Goal: Transaction & Acquisition: Purchase product/service

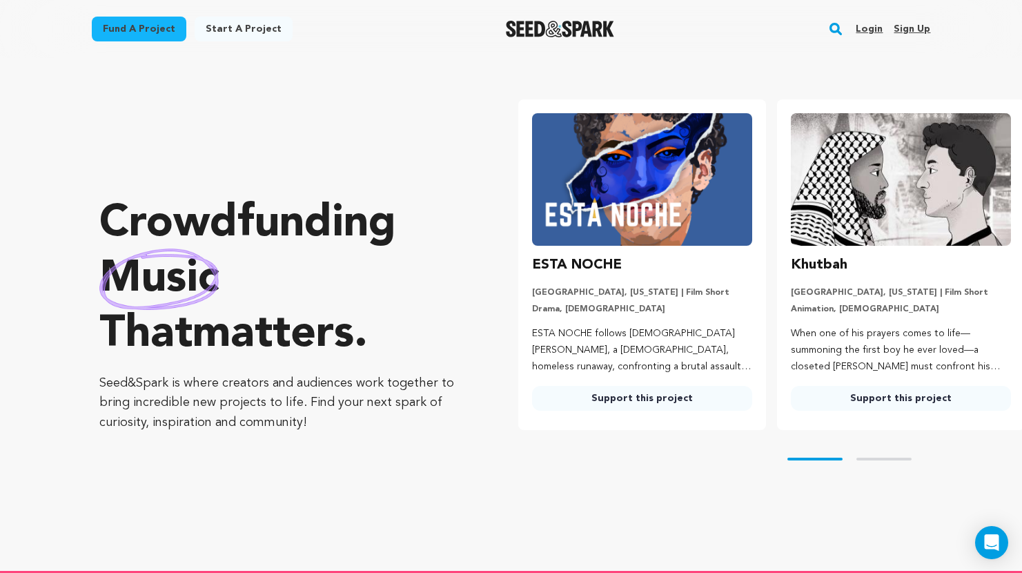
click at [872, 24] on link "Login" at bounding box center [868, 29] width 27 height 22
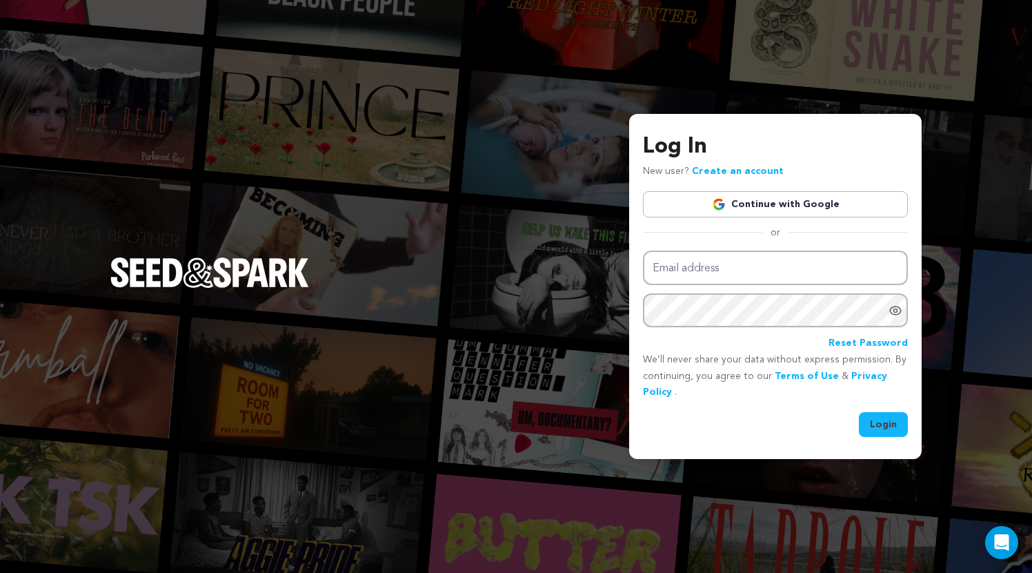
click at [800, 195] on link "Continue with Google" at bounding box center [775, 204] width 265 height 26
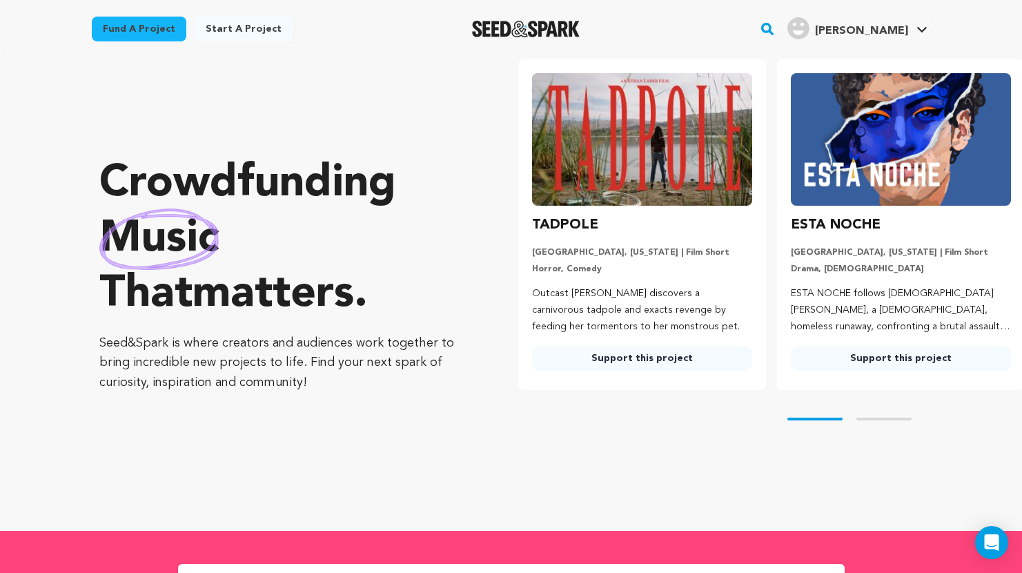
click at [165, 37] on link "Fund a project" at bounding box center [139, 29] width 95 height 25
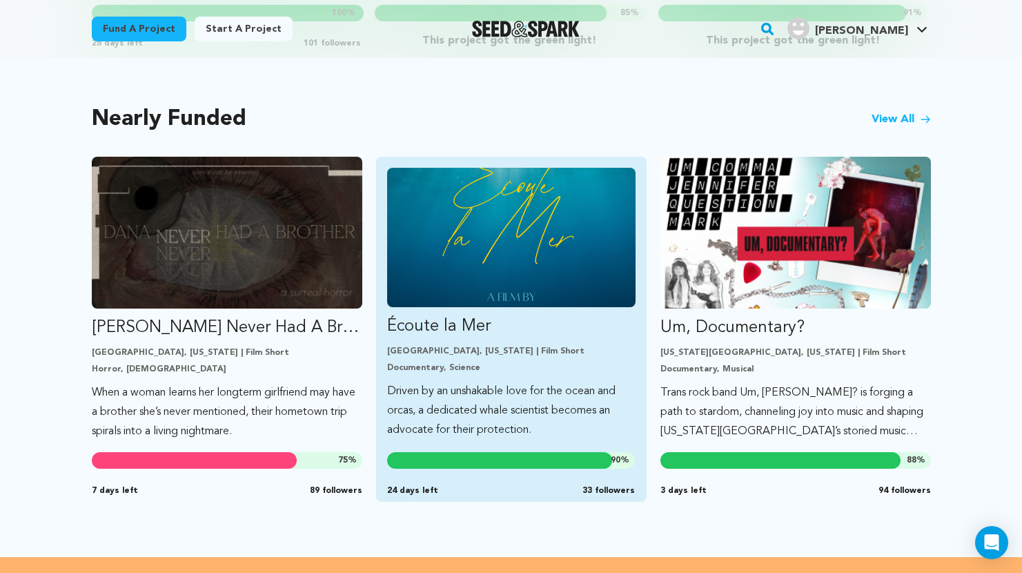
scroll to position [1151, 0]
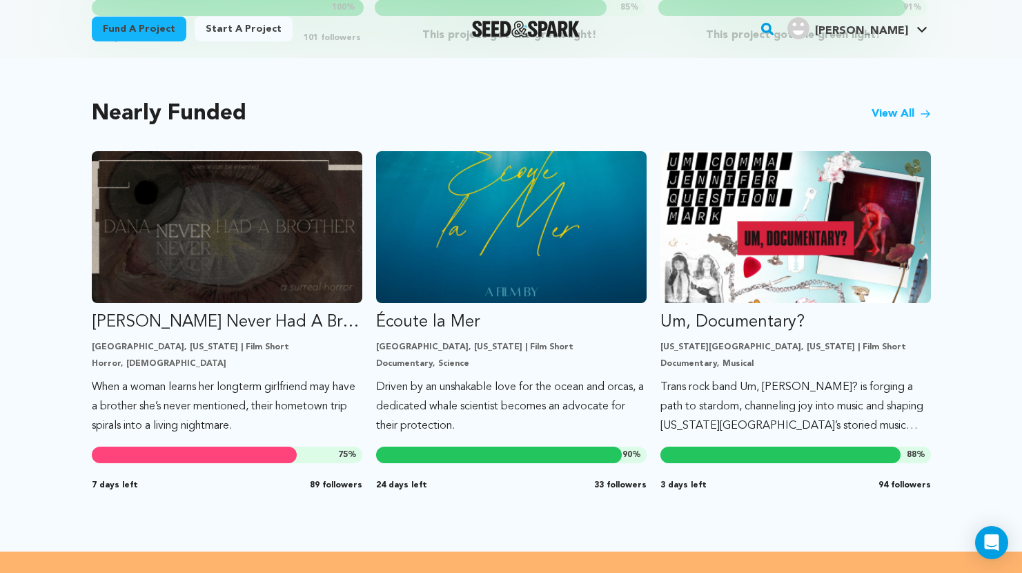
click at [886, 106] on link "View All" at bounding box center [900, 114] width 59 height 17
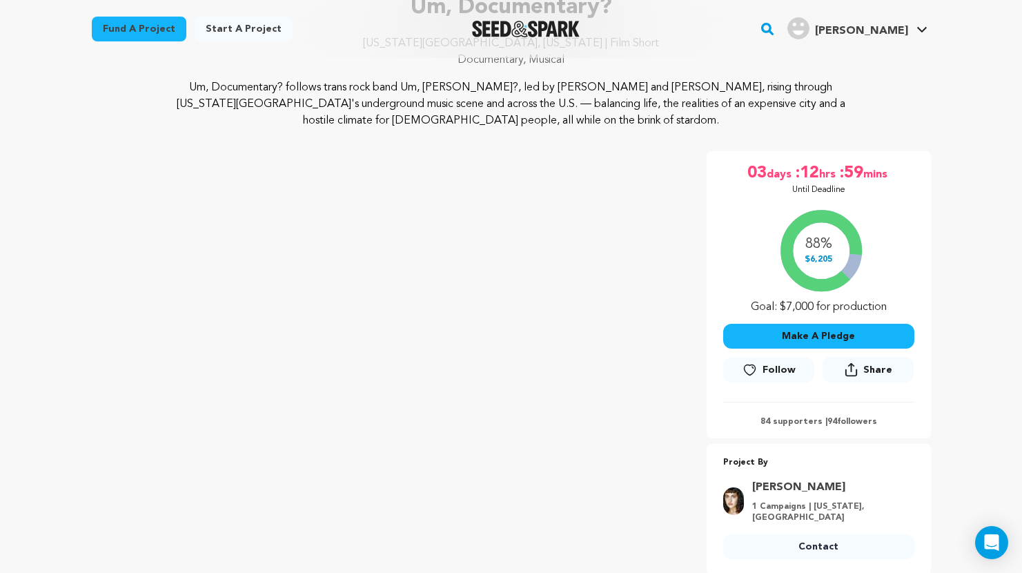
scroll to position [120, 0]
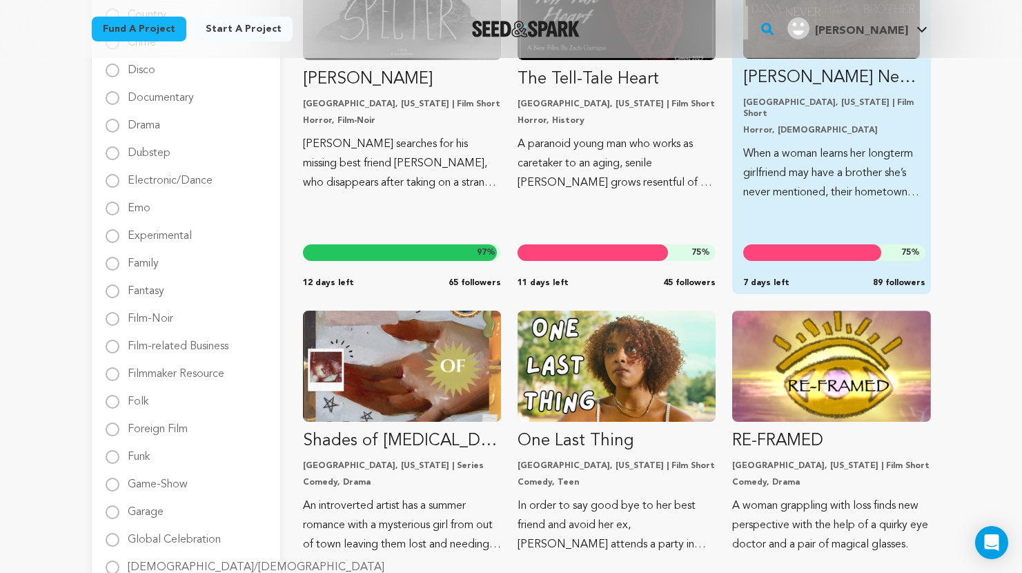
scroll to position [691, 0]
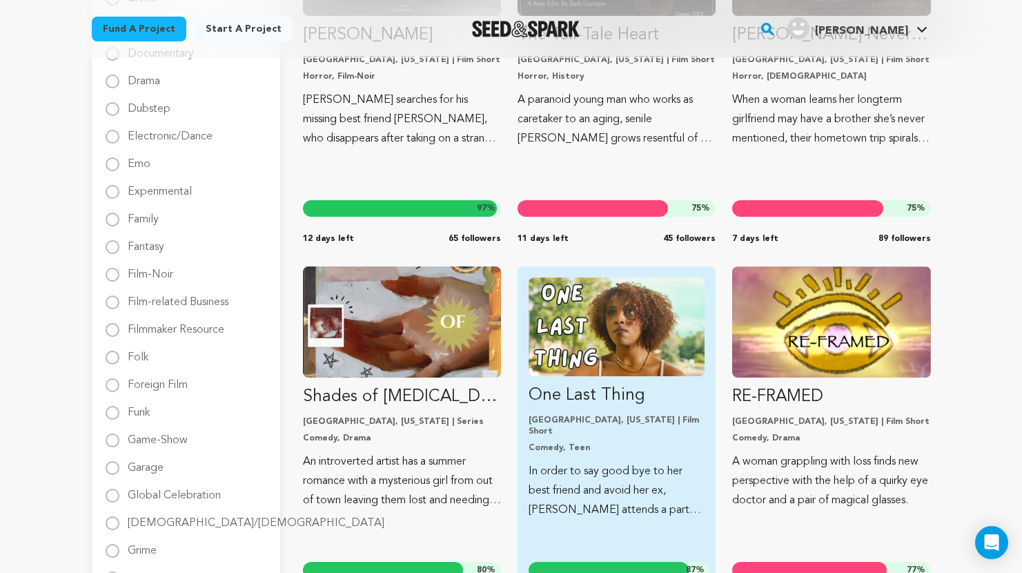
click at [628, 339] on img "Fund One Last Thing" at bounding box center [616, 326] width 176 height 99
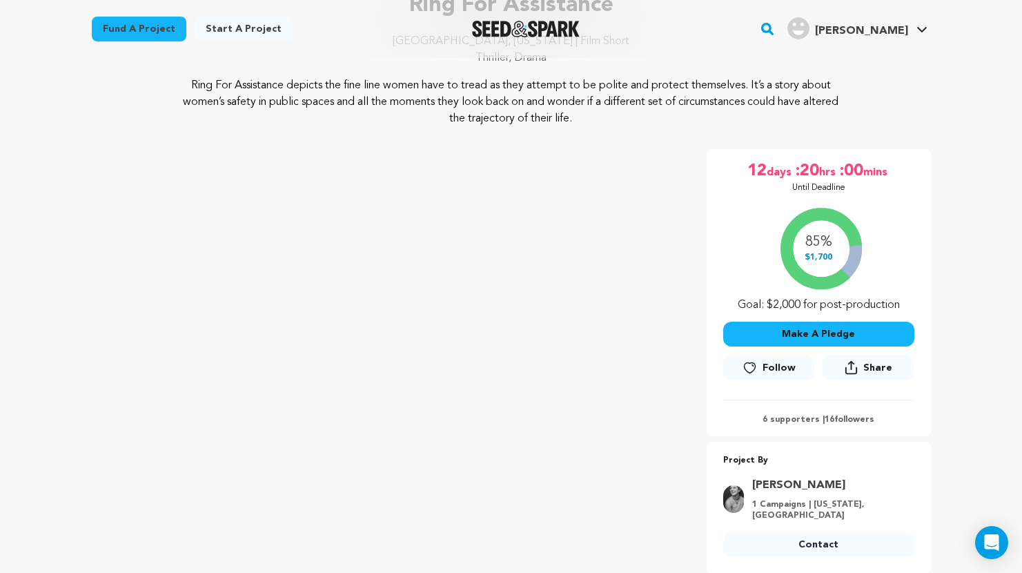
scroll to position [136, 0]
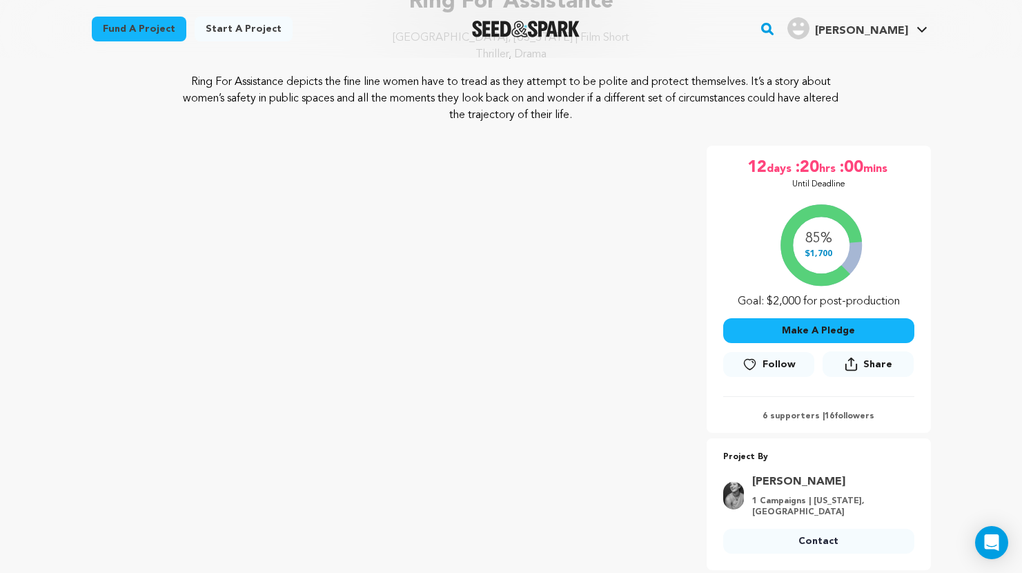
click at [150, 37] on link "Fund a project" at bounding box center [139, 29] width 95 height 25
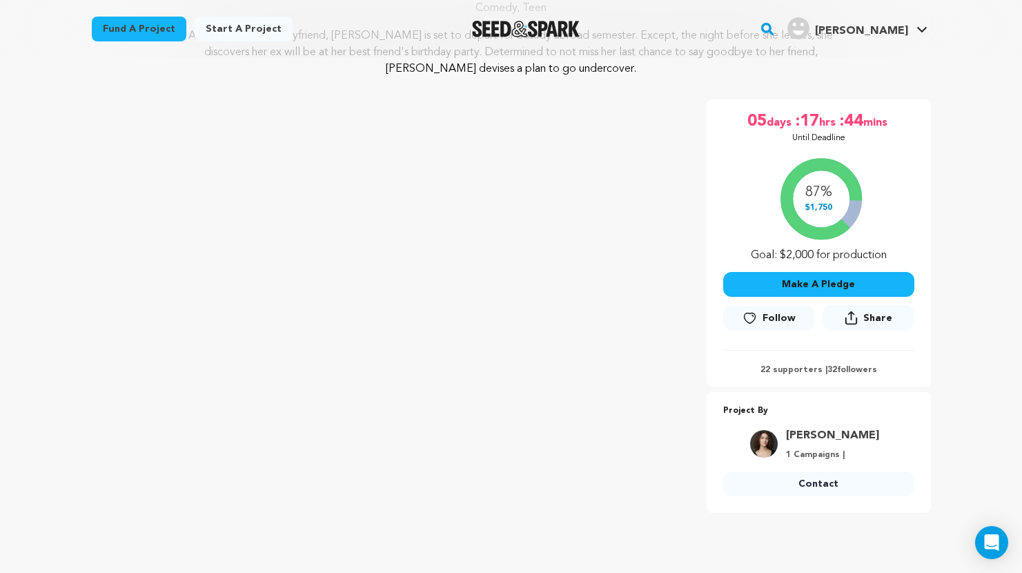
scroll to position [160, 0]
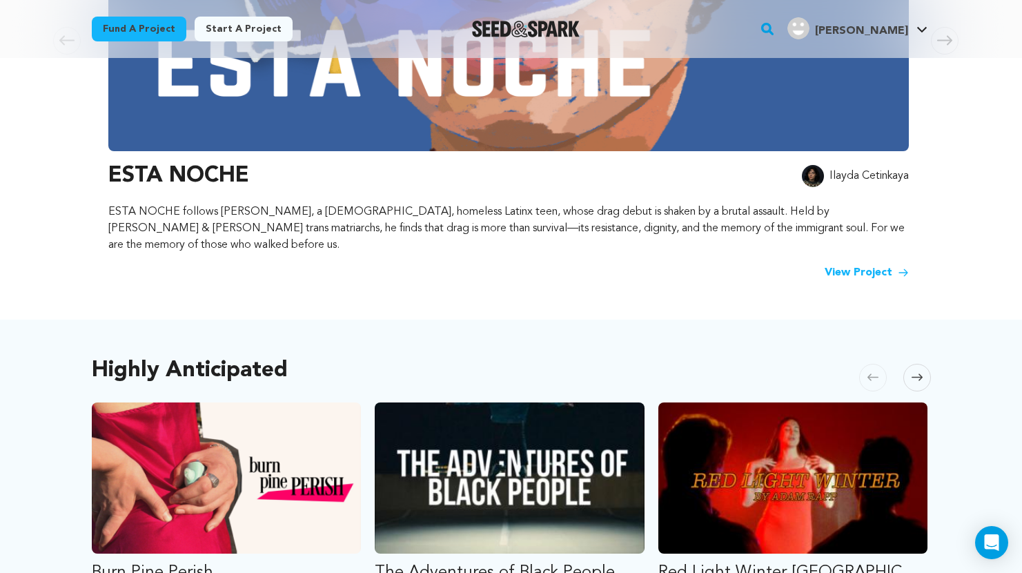
scroll to position [445, 0]
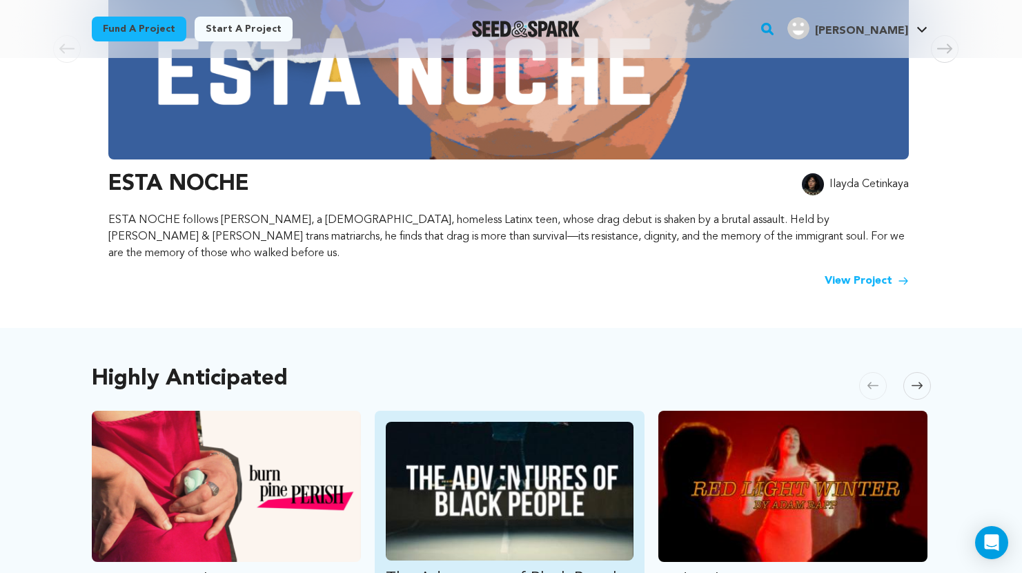
click at [482, 534] on img "Fund The Adventures of Black People" at bounding box center [510, 490] width 248 height 139
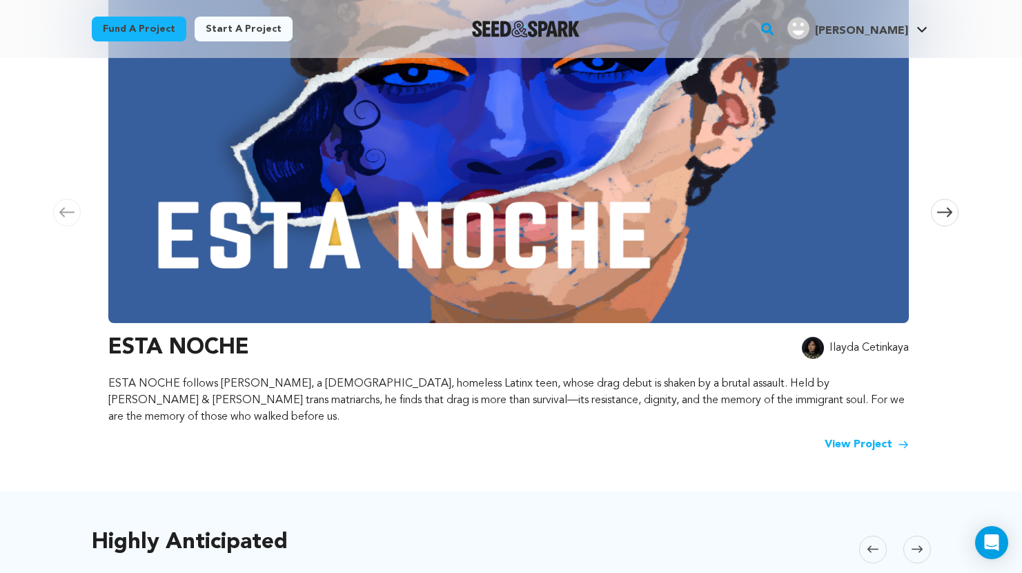
scroll to position [280, 0]
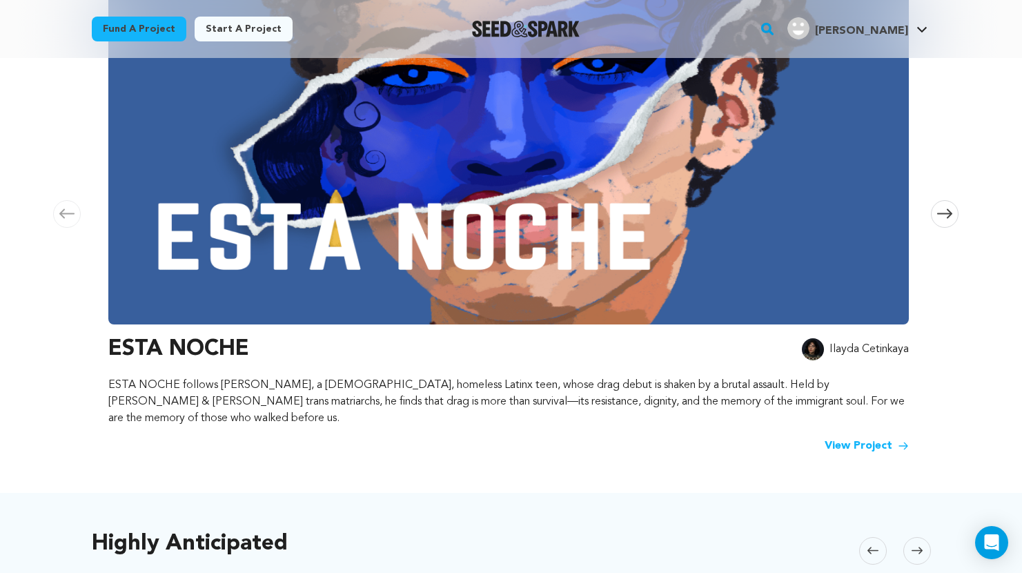
click at [384, 202] on img at bounding box center [508, 138] width 800 height 372
click at [835, 437] on link "View Project" at bounding box center [866, 445] width 84 height 17
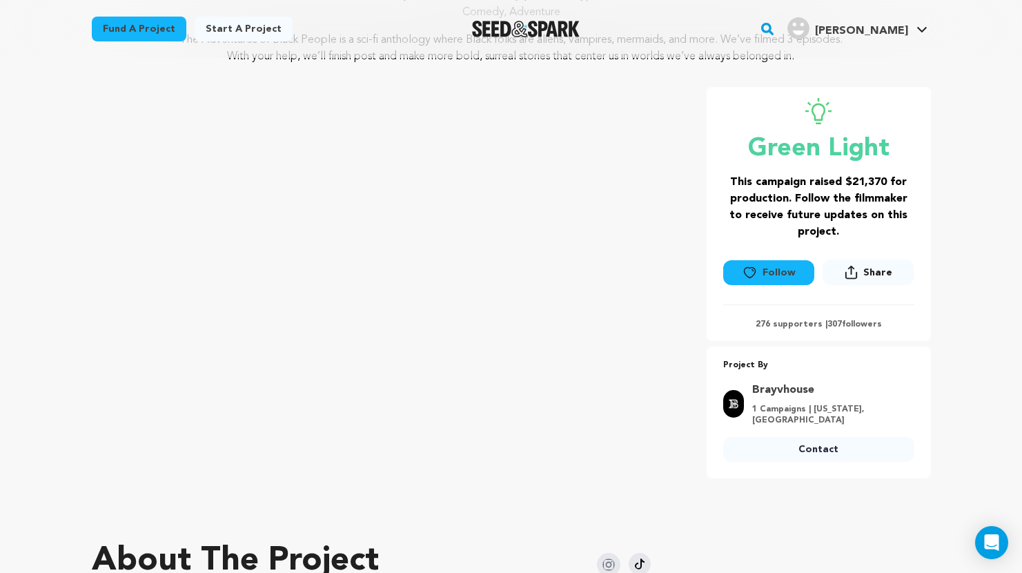
scroll to position [178, 0]
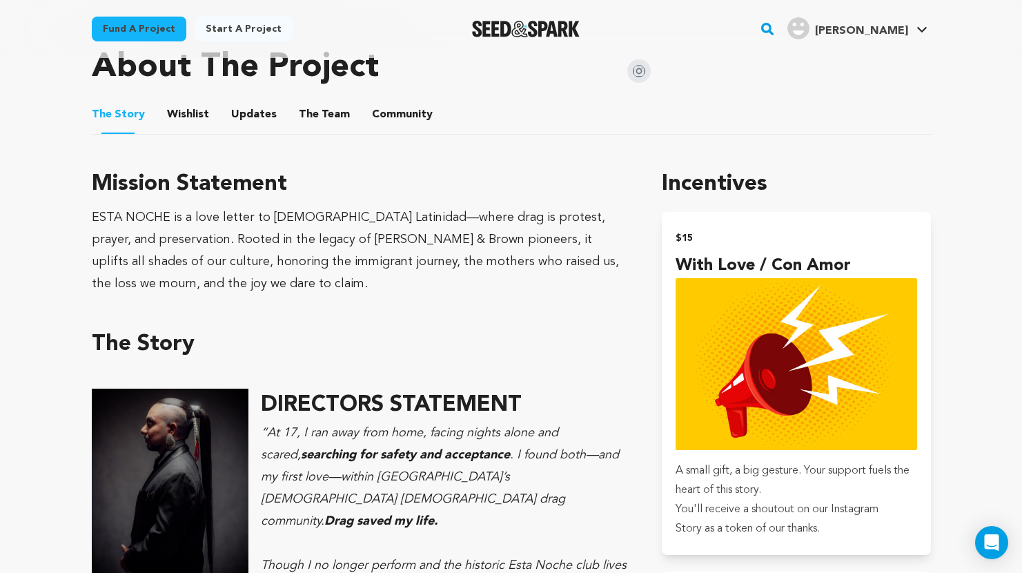
scroll to position [722, 0]
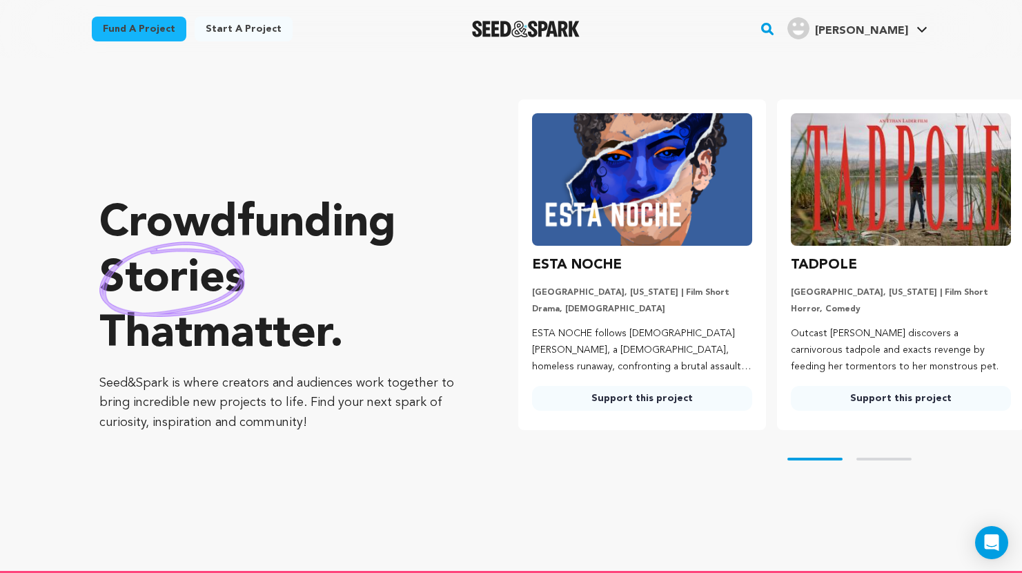
click at [172, 29] on link "Fund a project" at bounding box center [139, 29] width 95 height 25
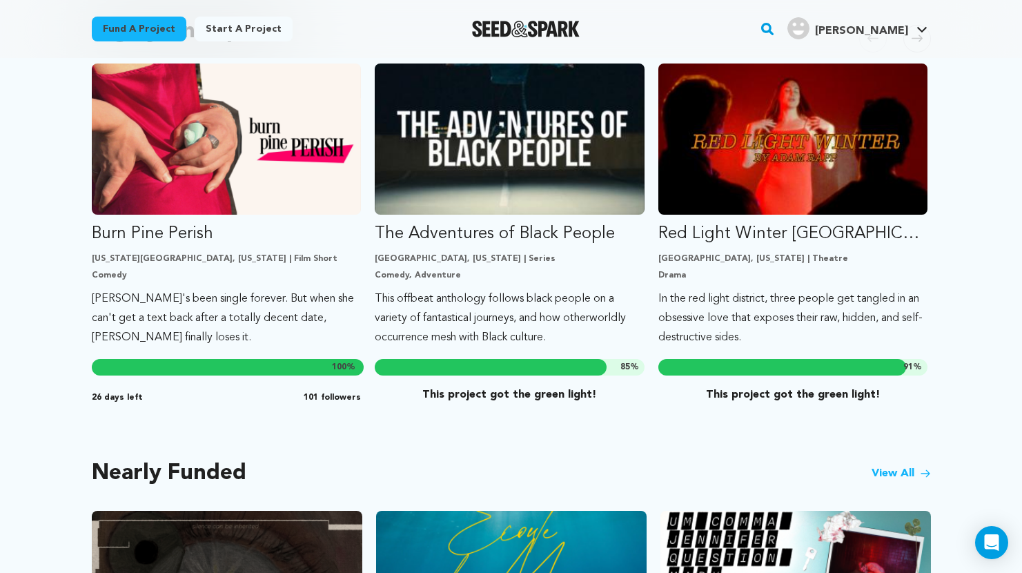
scroll to position [794, 0]
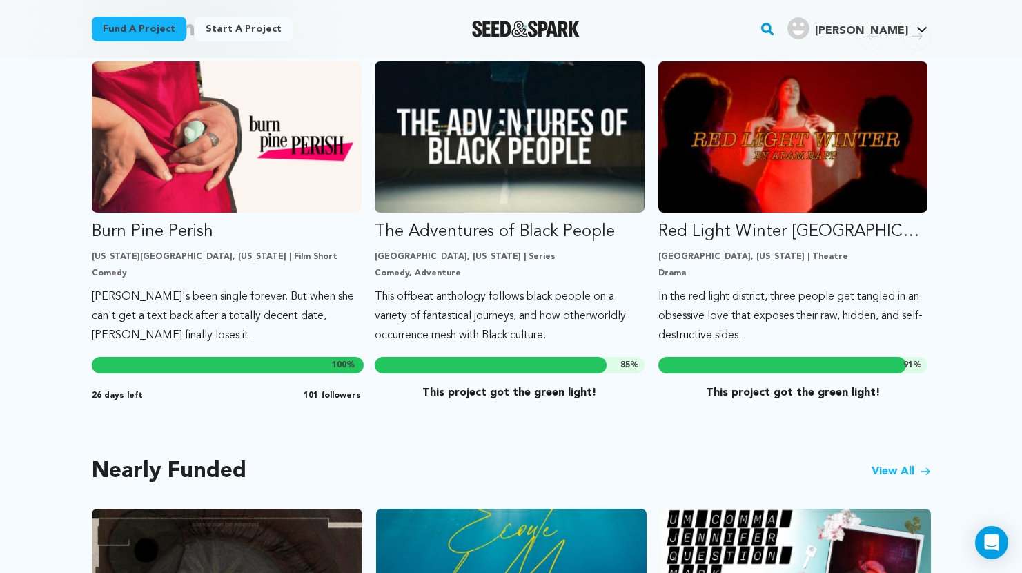
click at [897, 463] on link "View All" at bounding box center [900, 471] width 59 height 17
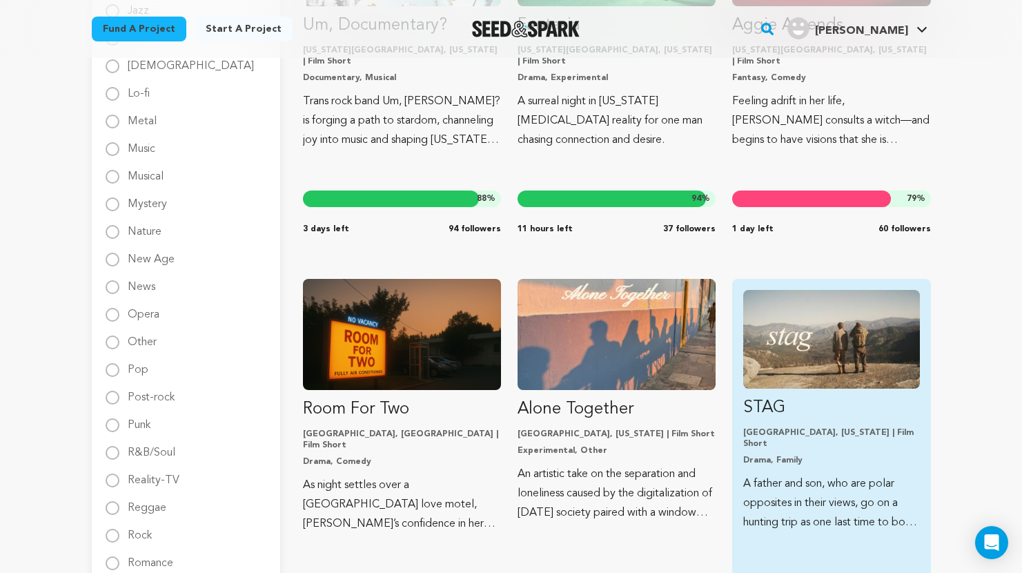
scroll to position [1252, 0]
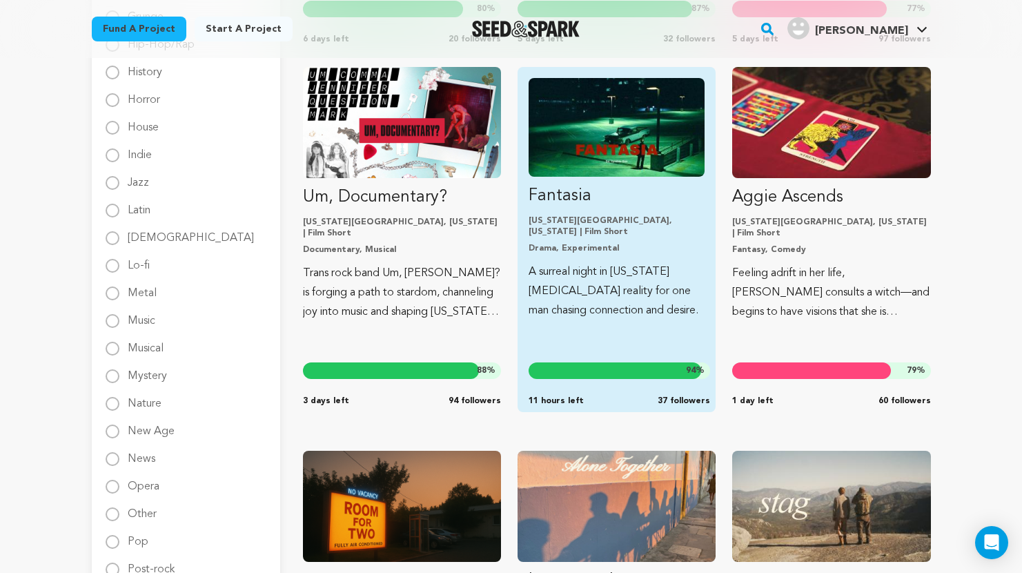
click at [673, 164] on img "Fund Fantasia" at bounding box center [616, 127] width 176 height 99
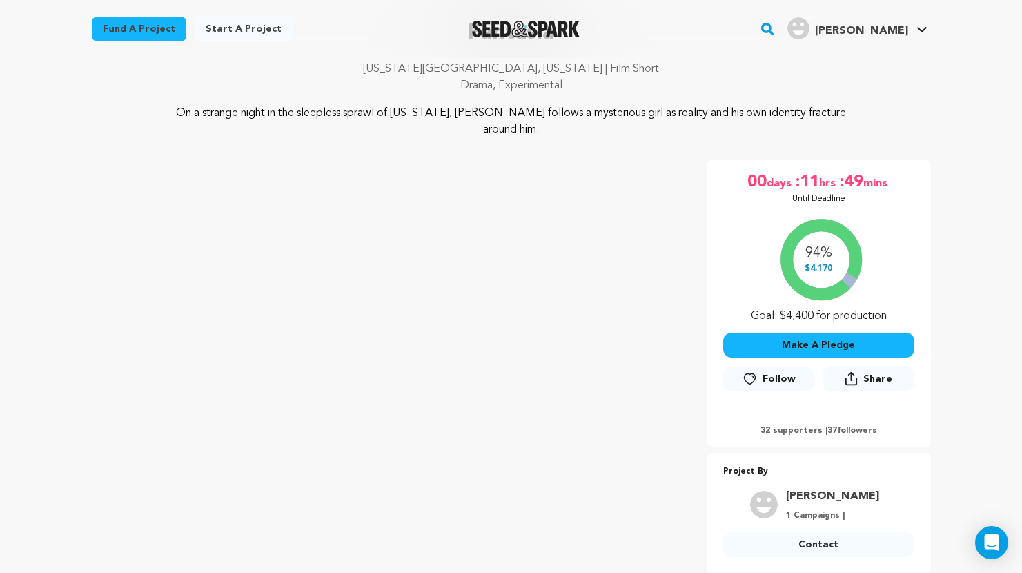
scroll to position [135, 0]
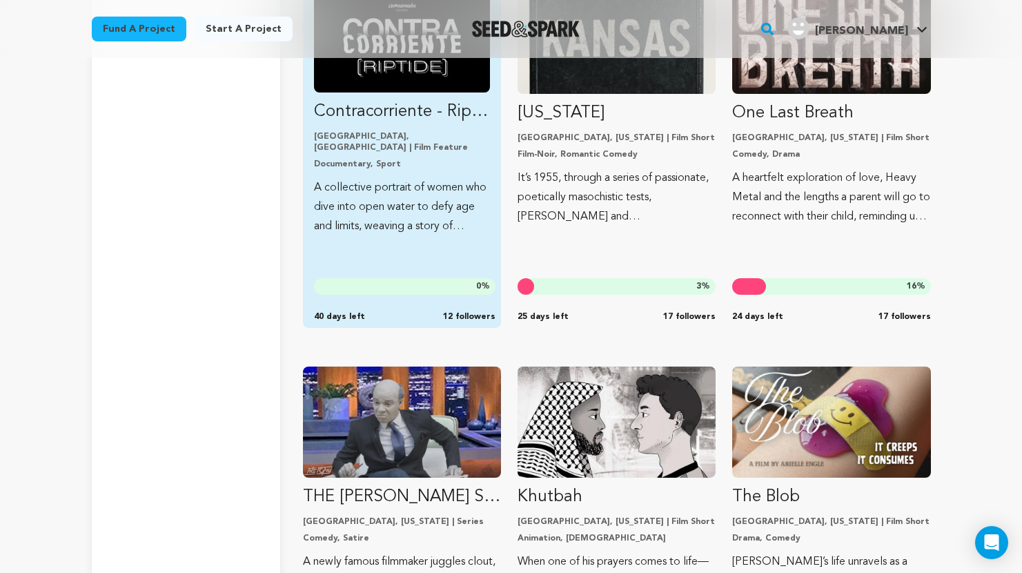
scroll to position [4271, 0]
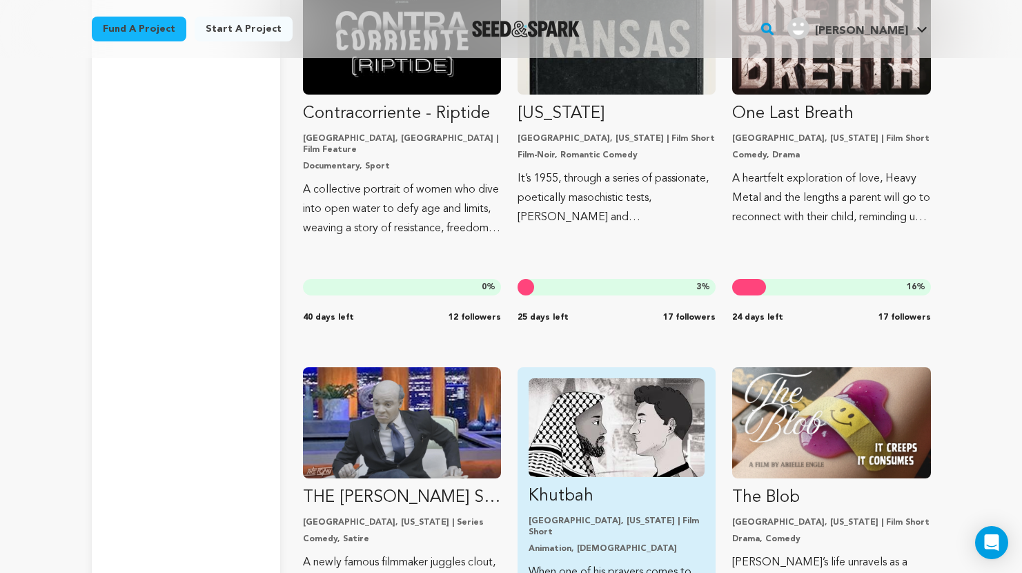
click at [626, 455] on img "Fund Khutbah" at bounding box center [616, 427] width 176 height 99
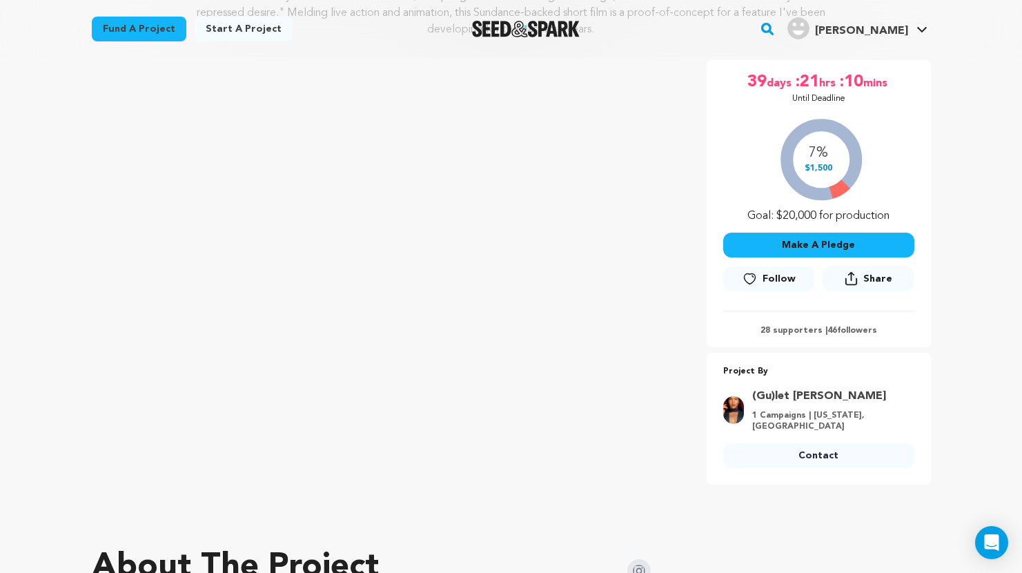
scroll to position [220, 0]
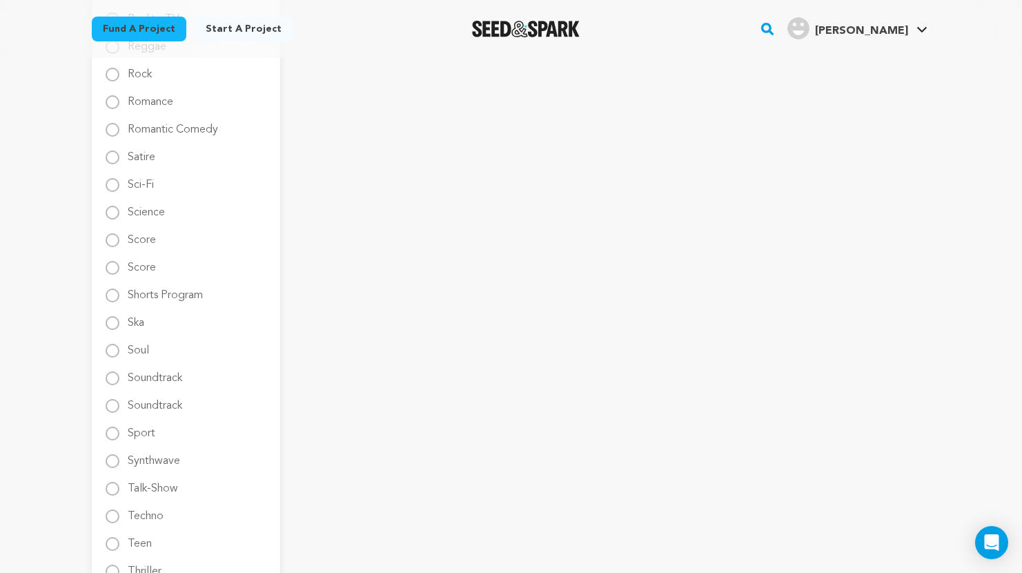
scroll to position [1478, 0]
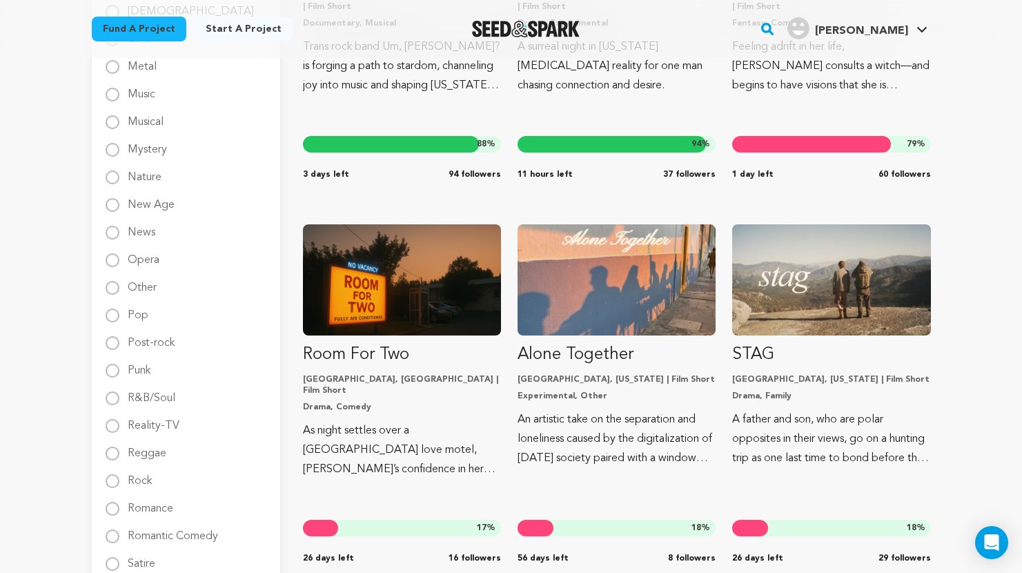
click at [137, 152] on label "Mystery" at bounding box center [147, 144] width 39 height 22
click at [119, 152] on input "Mystery" at bounding box center [113, 150] width 14 height 14
radio input "true"
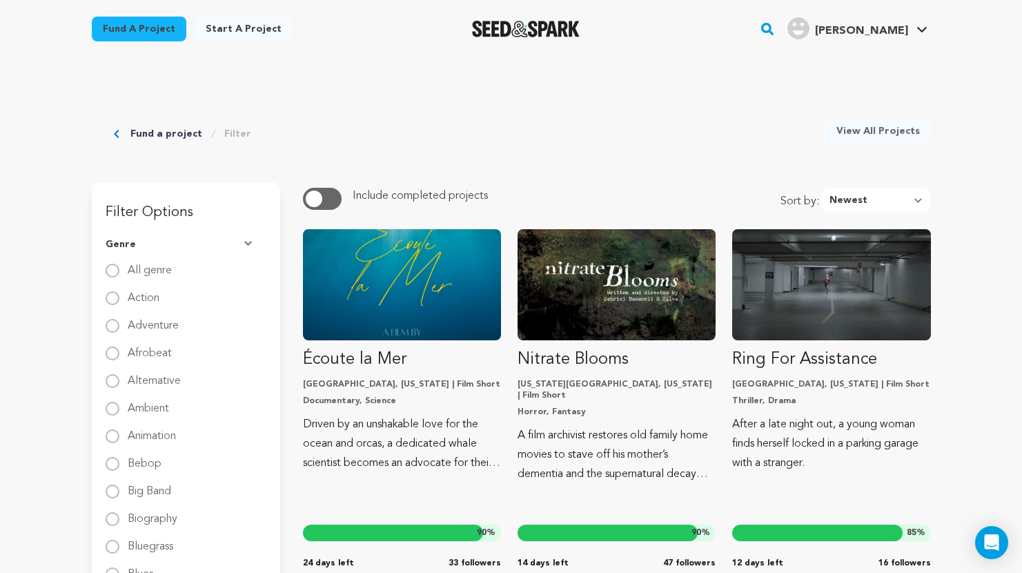
scroll to position [0, 0]
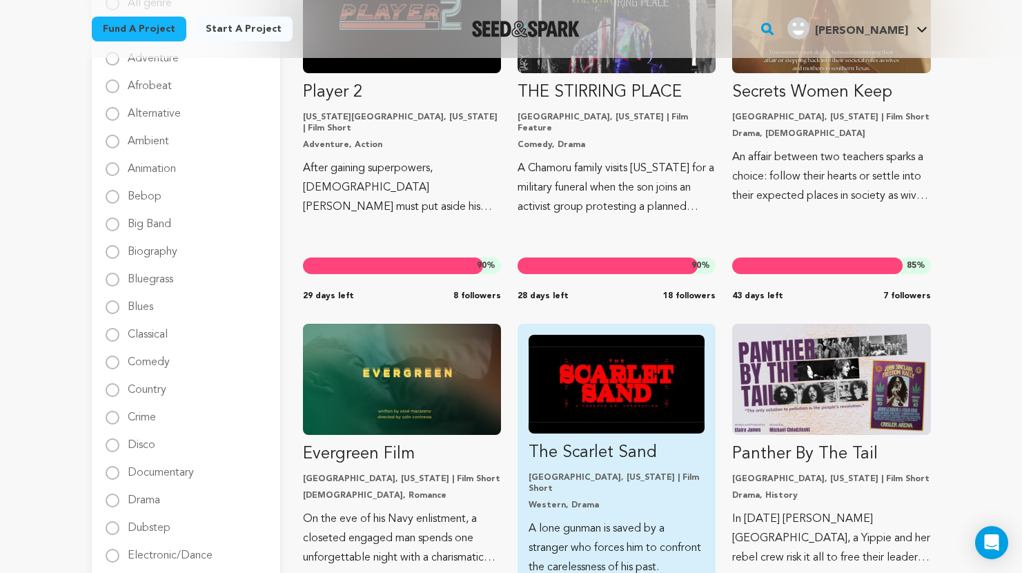
scroll to position [319, 0]
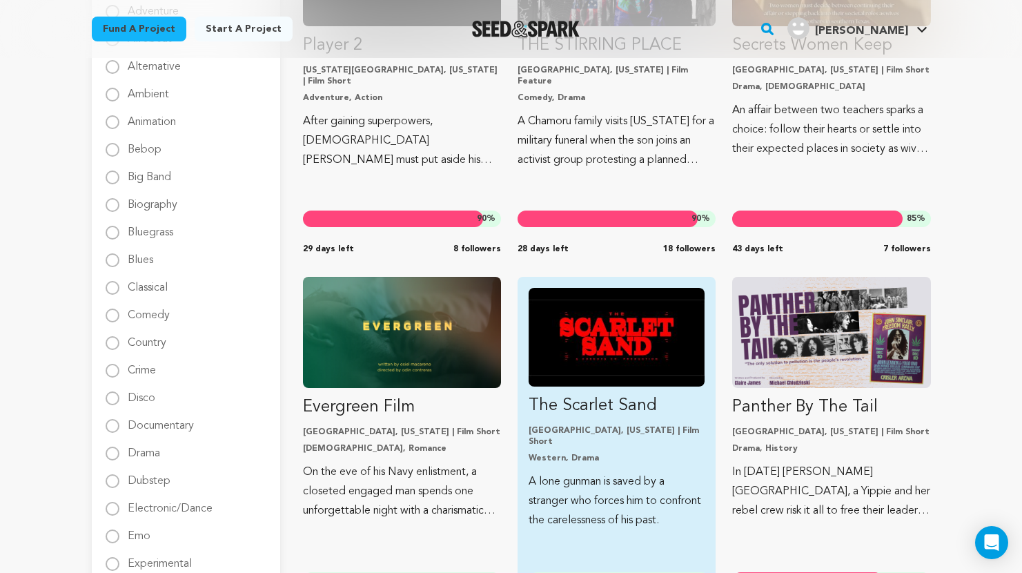
click at [562, 321] on img "Fund The Scarlet Sand" at bounding box center [616, 337] width 176 height 99
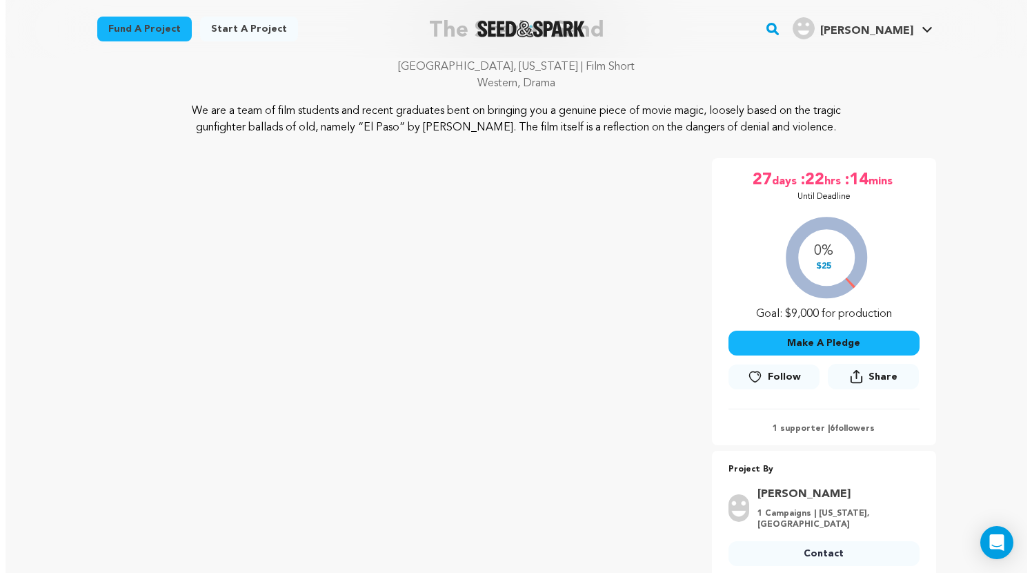
scroll to position [89, 0]
